Goal: Task Accomplishment & Management: Complete application form

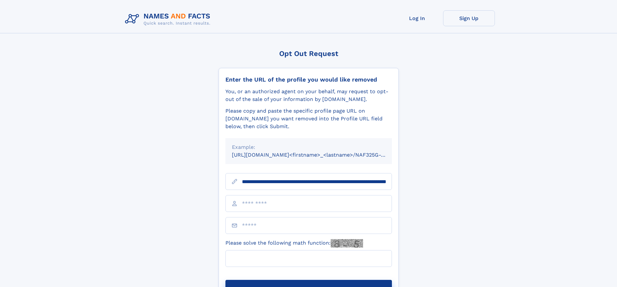
scroll to position [0, 72]
type input "**********"
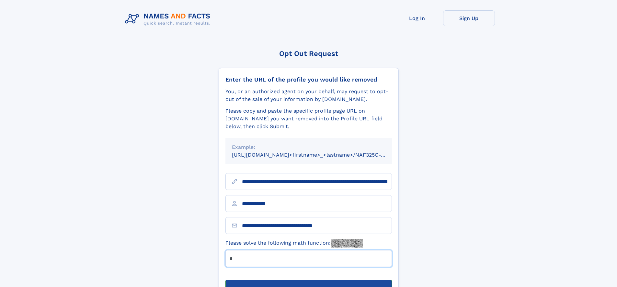
type input "*"
click at [308, 280] on button "Submit Opt Out Request" at bounding box center [308, 290] width 166 height 21
